Goal: Task Accomplishment & Management: Manage account settings

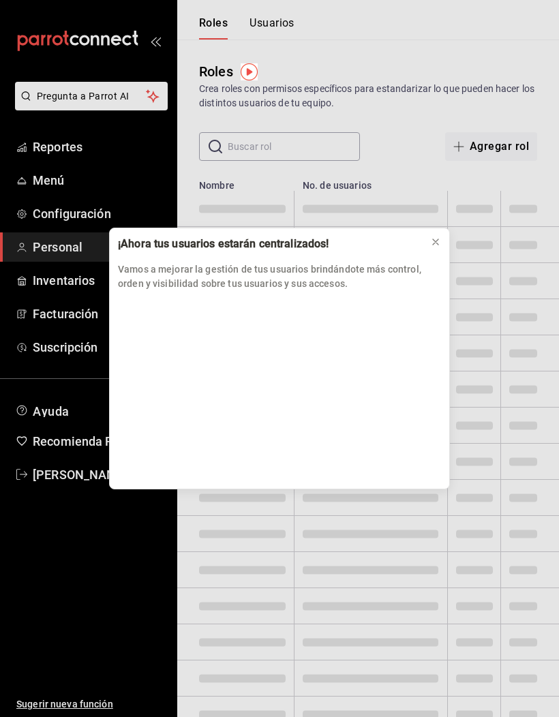
click at [434, 247] on icon at bounding box center [435, 242] width 11 height 11
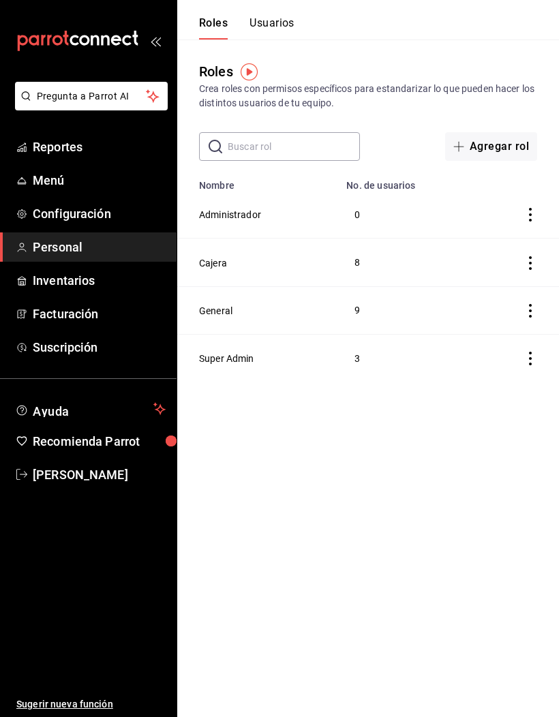
click at [252, 205] on td "Administrador" at bounding box center [257, 215] width 161 height 48
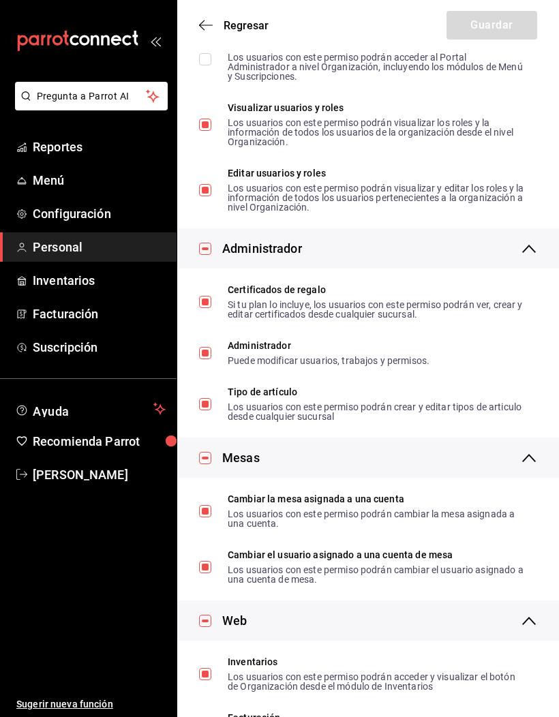
scroll to position [264, 0]
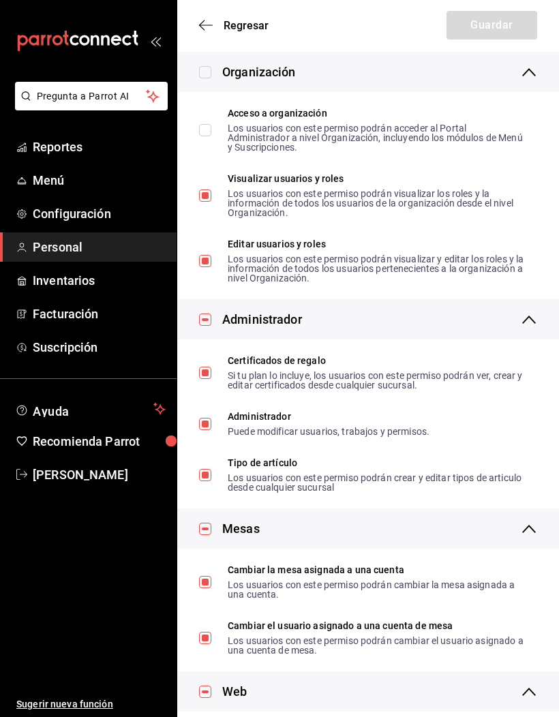
click at [208, 20] on icon "button" at bounding box center [206, 25] width 14 height 12
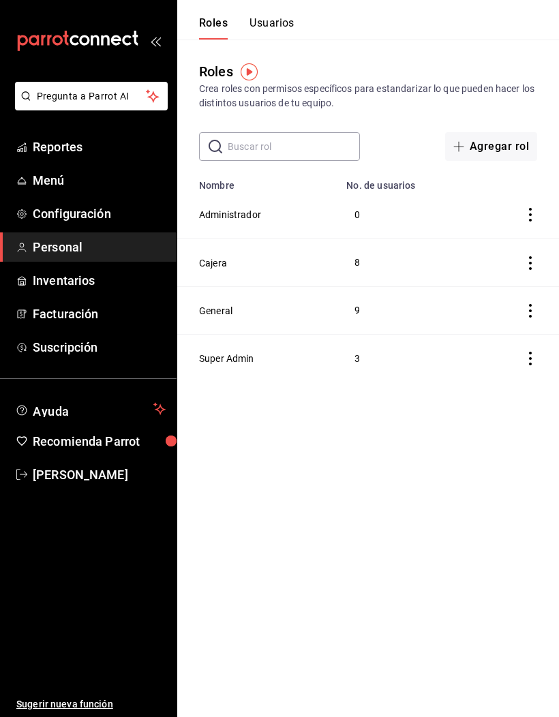
click at [279, 10] on div "Roles Usuarios" at bounding box center [235, 20] width 117 height 40
click at [284, 17] on button "Usuarios" at bounding box center [272, 27] width 45 height 23
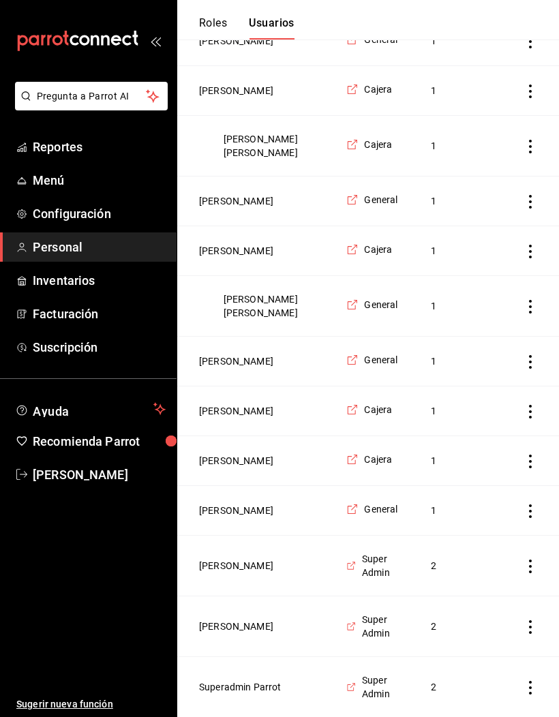
scroll to position [610, 0]
click at [273, 468] on button "[PERSON_NAME]" at bounding box center [236, 461] width 74 height 14
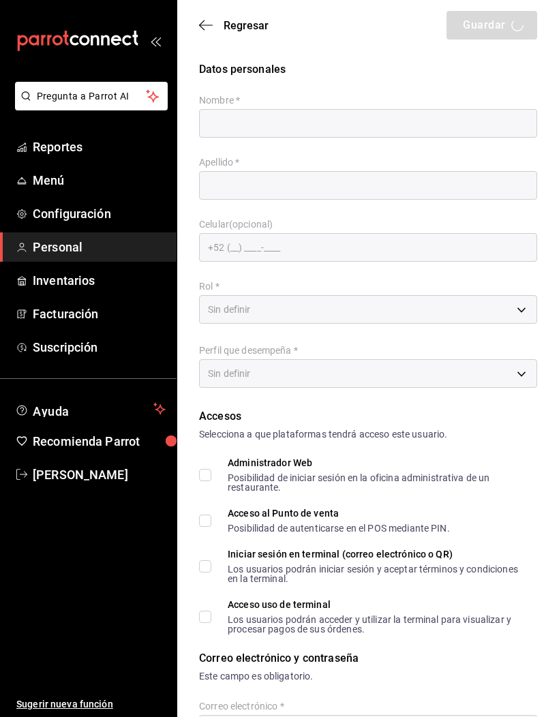
type input "[PERSON_NAME]"
checkbox input "true"
type input "[EMAIL_ADDRESS][DOMAIN_NAME]"
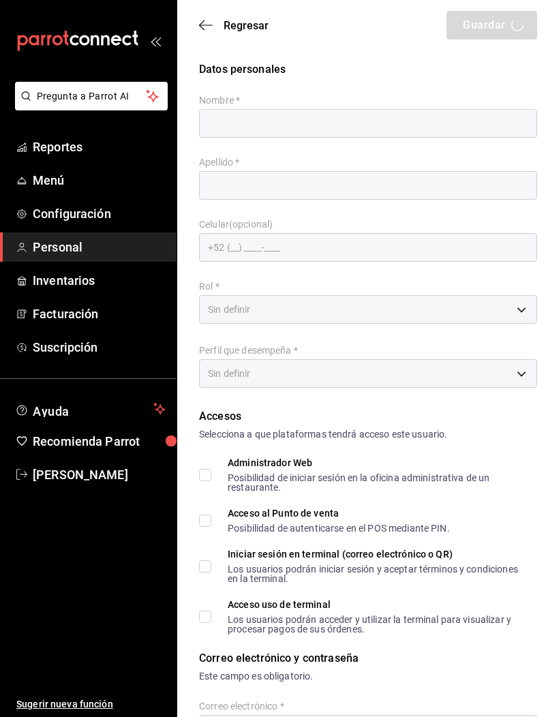
type input "2109"
type input "[PHONE_NUMBER]"
type input "1d2d5573-84d0-4041-bda8-696dd6318640"
type input "KITCHEN"
checkbox input "true"
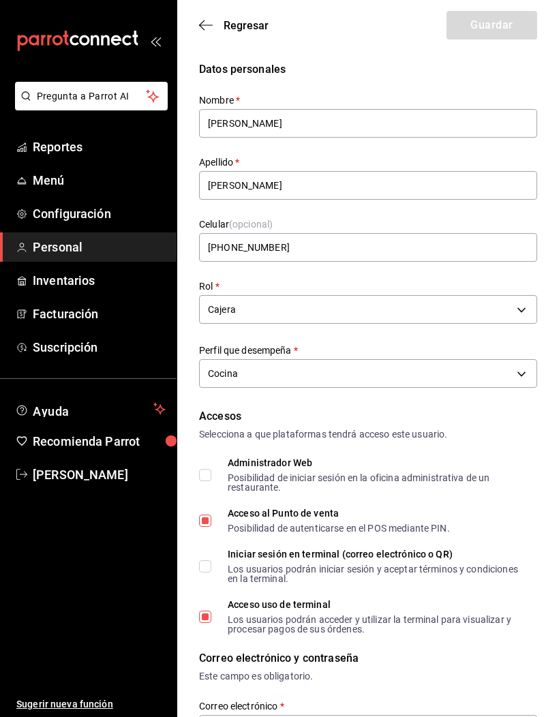
click at [525, 297] on body "Pregunta a Parrot AI Reportes Menú Configuración Personal Inventarios Facturaci…" at bounding box center [279, 715] width 559 height 1430
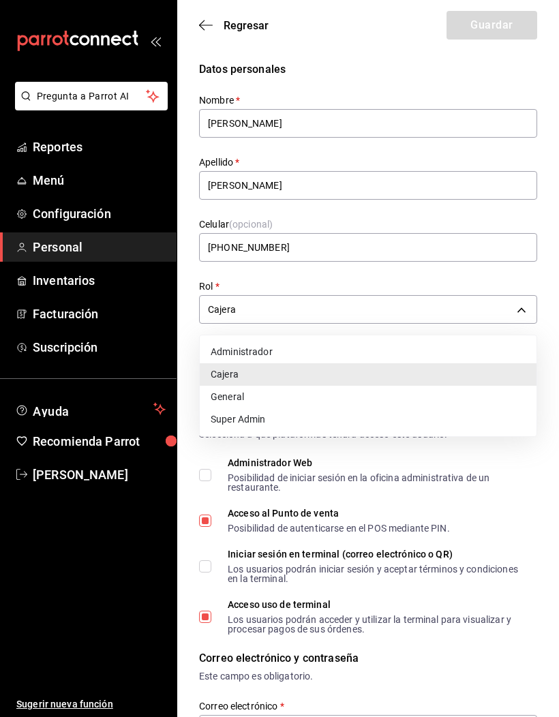
click at [355, 350] on li "Administrador" at bounding box center [368, 352] width 337 height 22
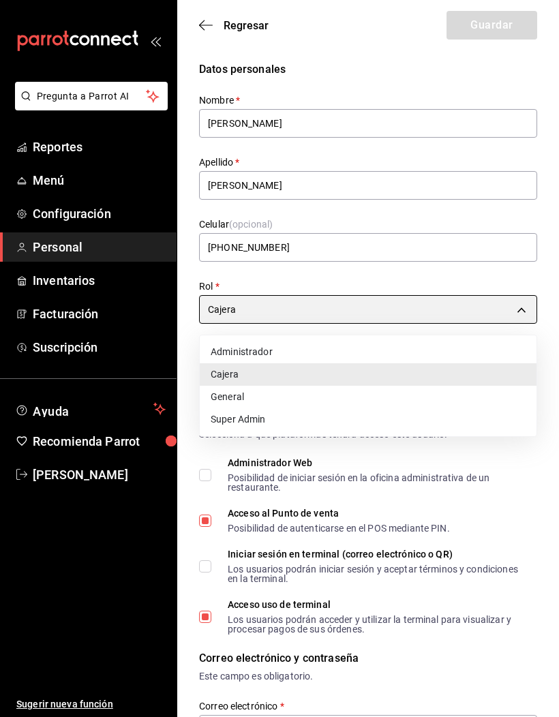
type input "c0095501-c9cb-4113-9c13-f2e7178faa23"
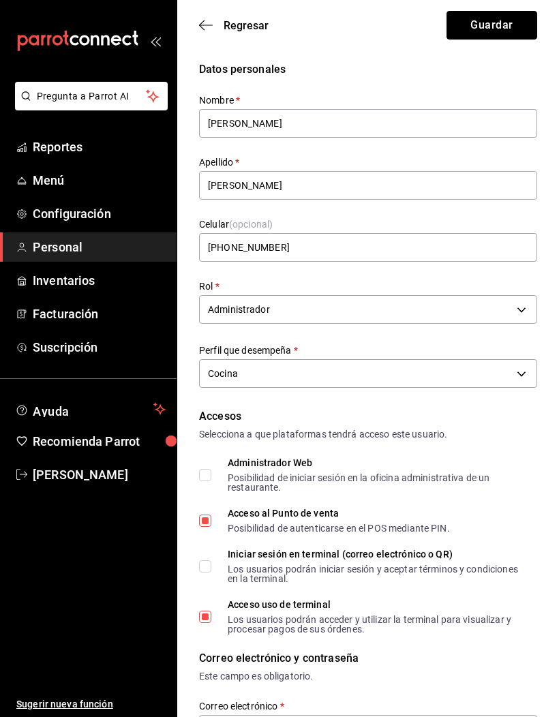
click at [520, 23] on button "Guardar" at bounding box center [492, 25] width 91 height 29
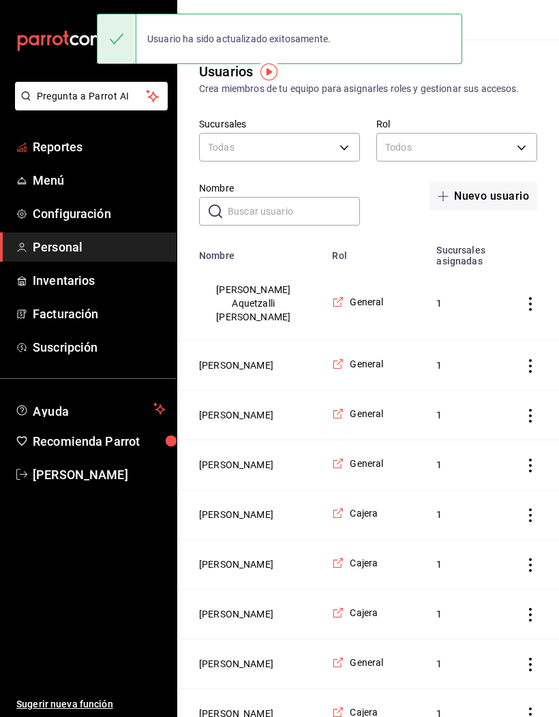
click at [44, 148] on span "Reportes" at bounding box center [99, 147] width 133 height 18
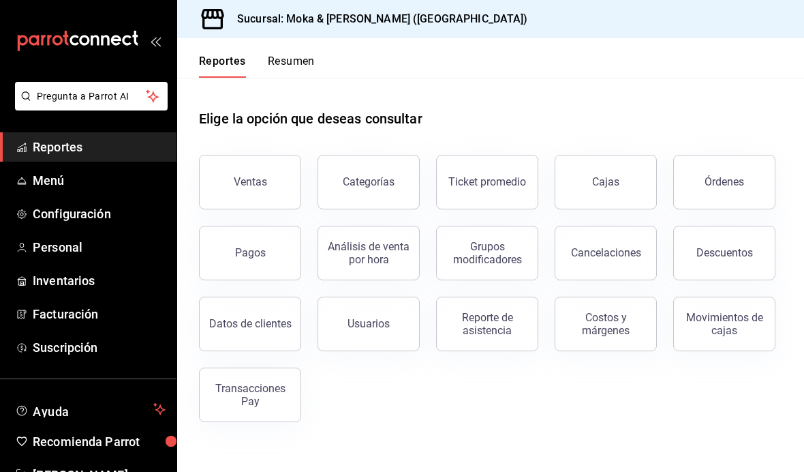
click at [558, 170] on button "Órdenes" at bounding box center [725, 182] width 102 height 55
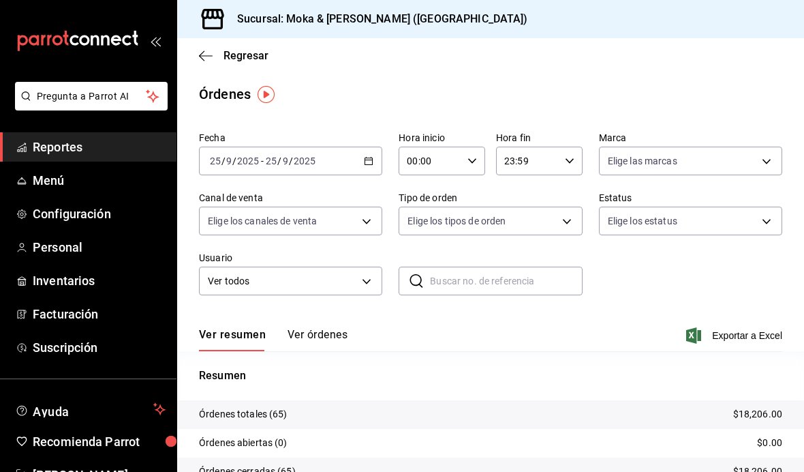
click at [332, 344] on button "Ver órdenes" at bounding box center [318, 339] width 60 height 23
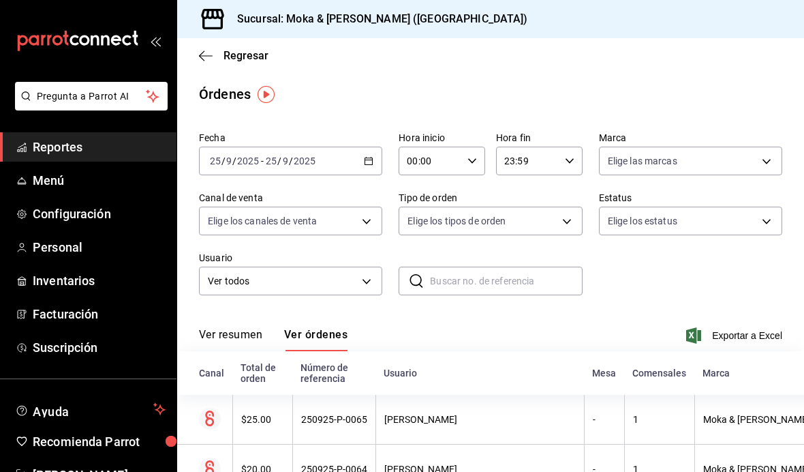
click at [348, 160] on div "[DATE] [DATE] - [DATE] [DATE]" at bounding box center [290, 161] width 183 height 29
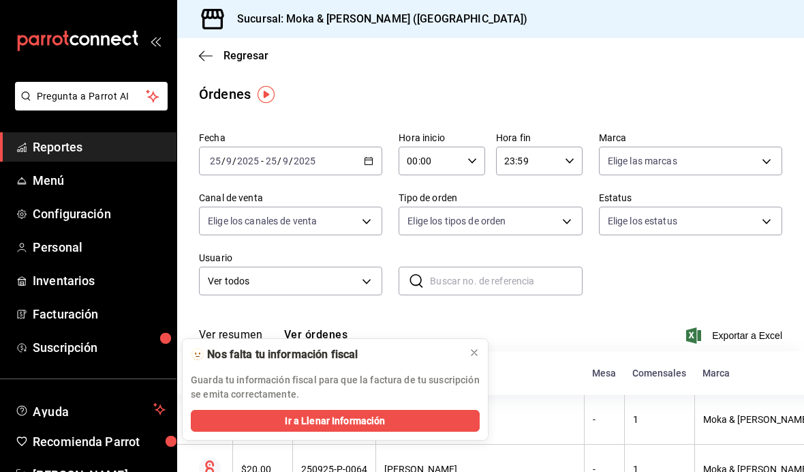
click at [481, 355] on button at bounding box center [475, 353] width 22 height 22
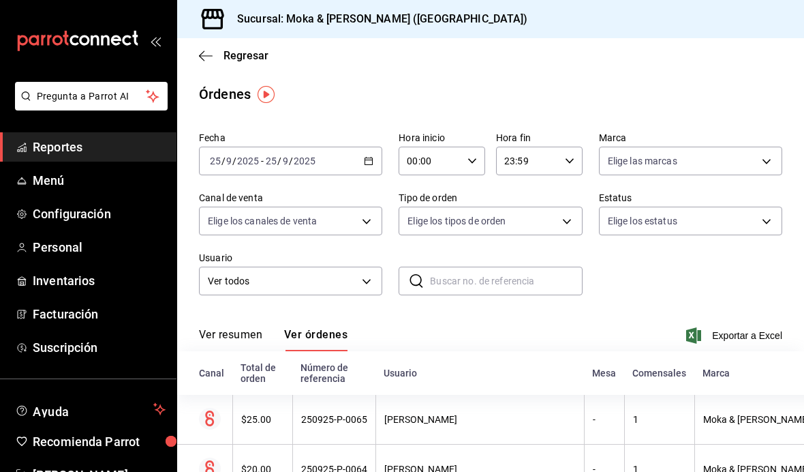
click at [352, 164] on div "[DATE] [DATE] - [DATE] [DATE]" at bounding box center [290, 161] width 183 height 29
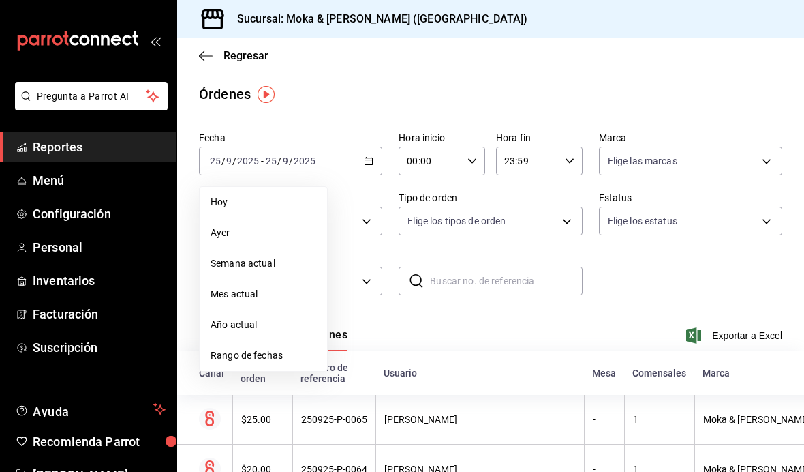
click at [257, 198] on span "Hoy" at bounding box center [264, 202] width 106 height 14
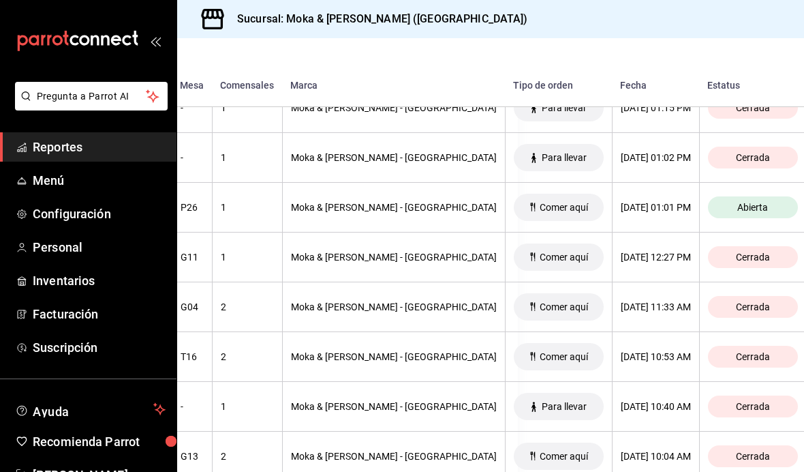
scroll to position [387, 286]
click at [622, 258] on div "26/09/2025 12:27 PM" at bounding box center [657, 256] width 70 height 11
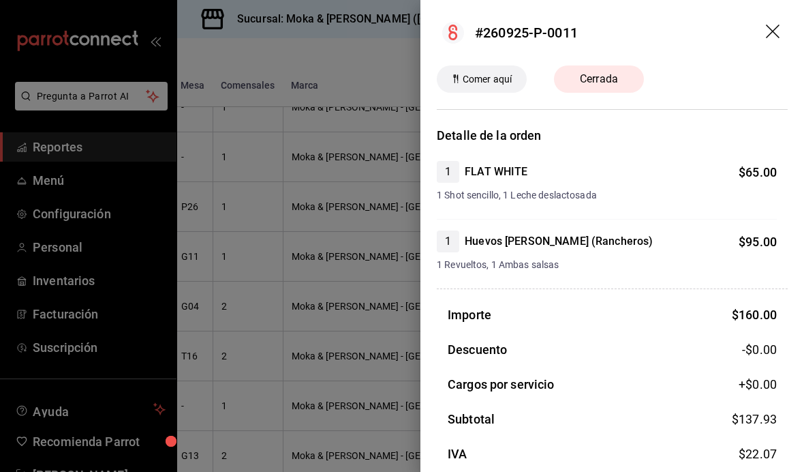
scroll to position [0, 0]
click at [768, 37] on icon "drag" at bounding box center [773, 32] width 14 height 14
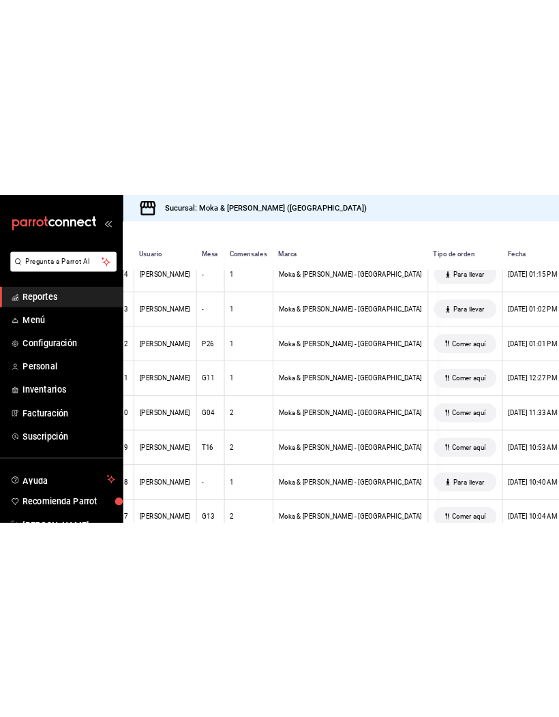
scroll to position [378, 196]
